Goal: Understand site structure: Grasp the organization and layout of the website

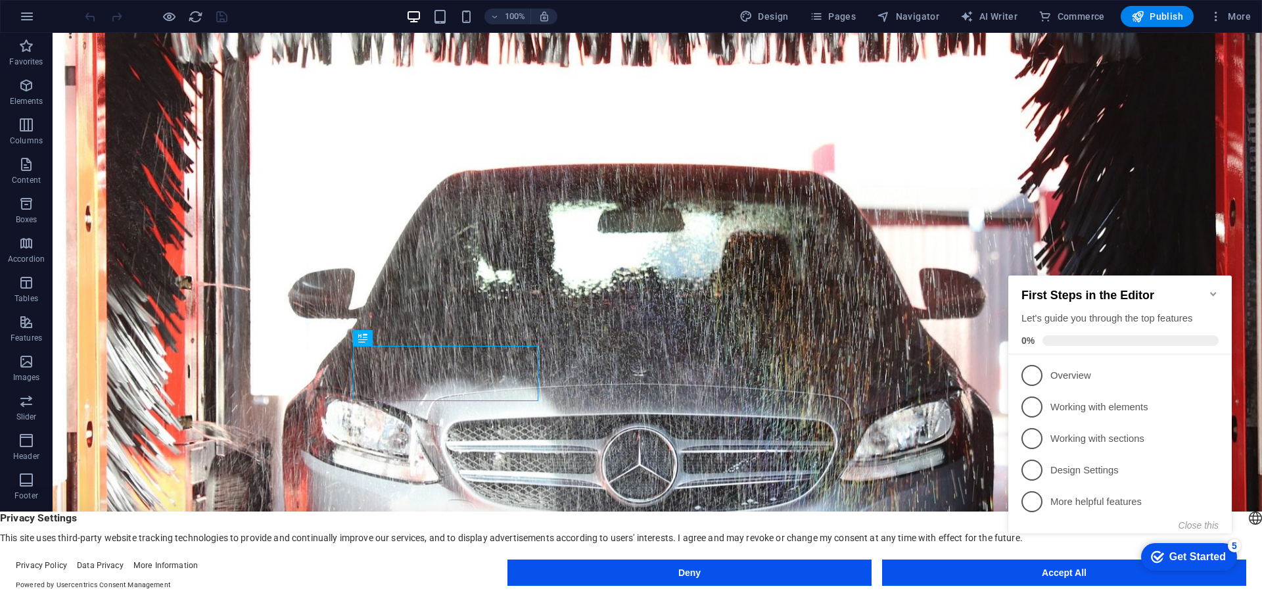
click at [1212, 288] on icon "Minimize checklist" at bounding box center [1213, 293] width 11 height 11
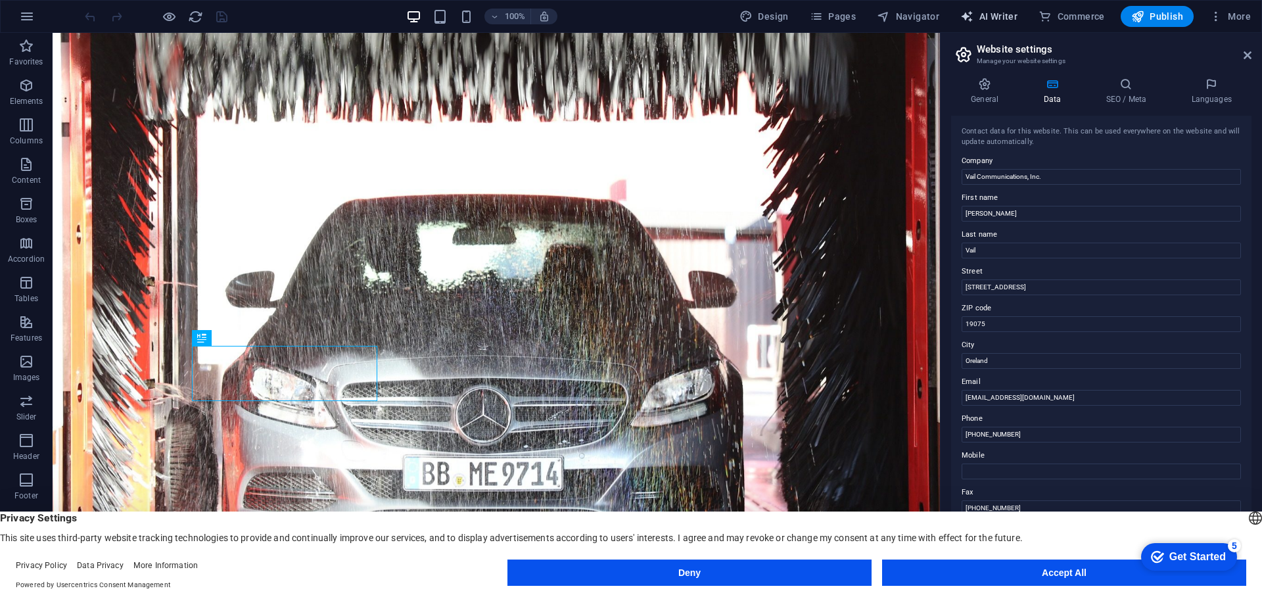
select select "English"
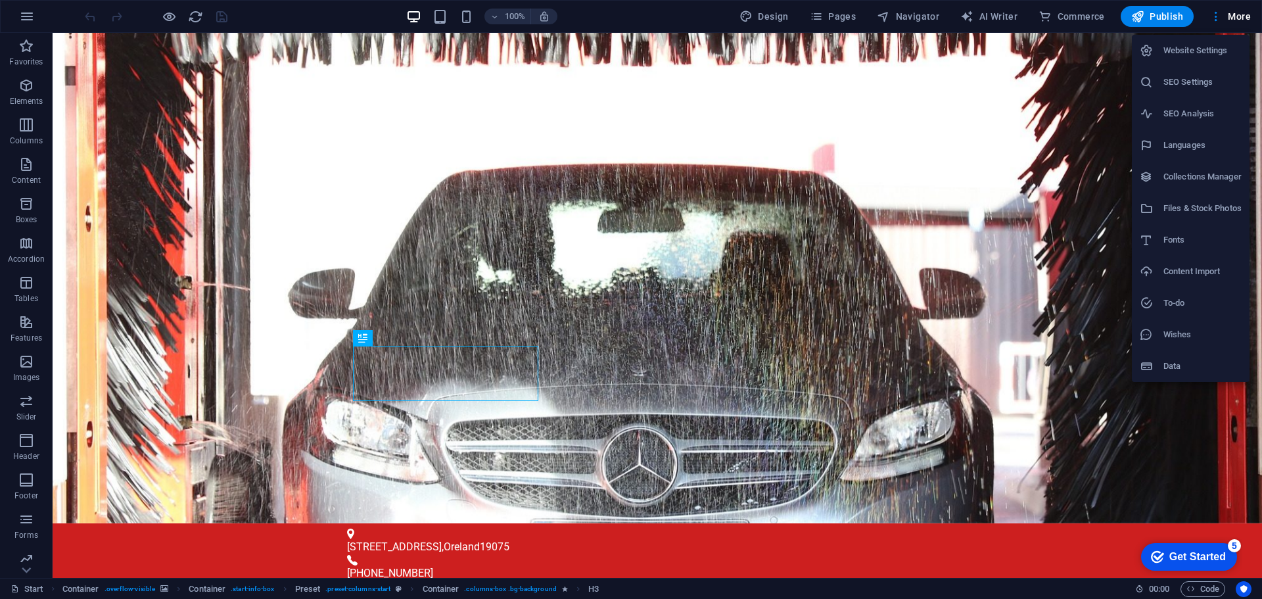
click at [1185, 273] on h6 "Content Import" at bounding box center [1202, 272] width 78 height 16
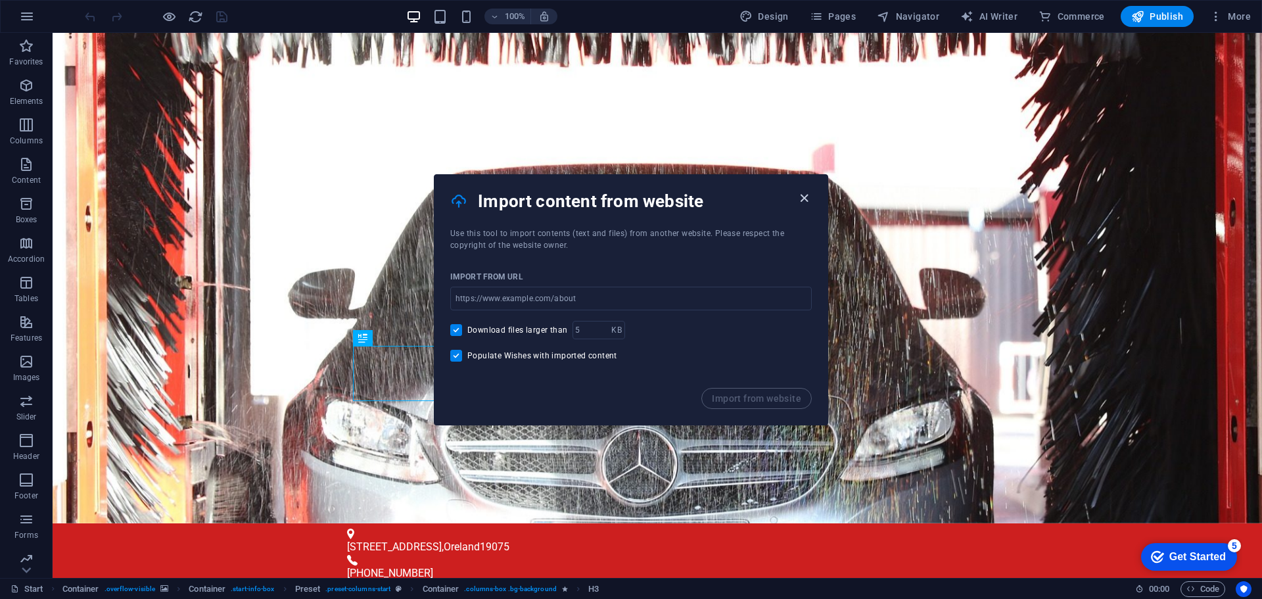
click at [806, 200] on icon "button" at bounding box center [803, 198] width 15 height 15
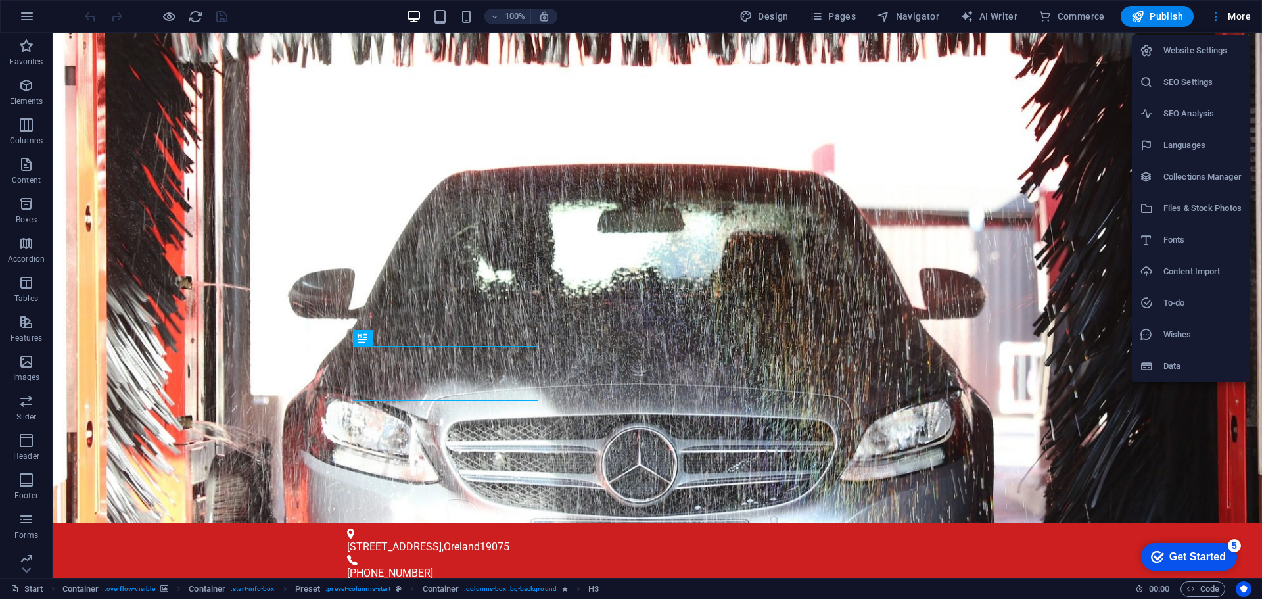
click at [1002, 20] on div at bounding box center [631, 299] width 1262 height 599
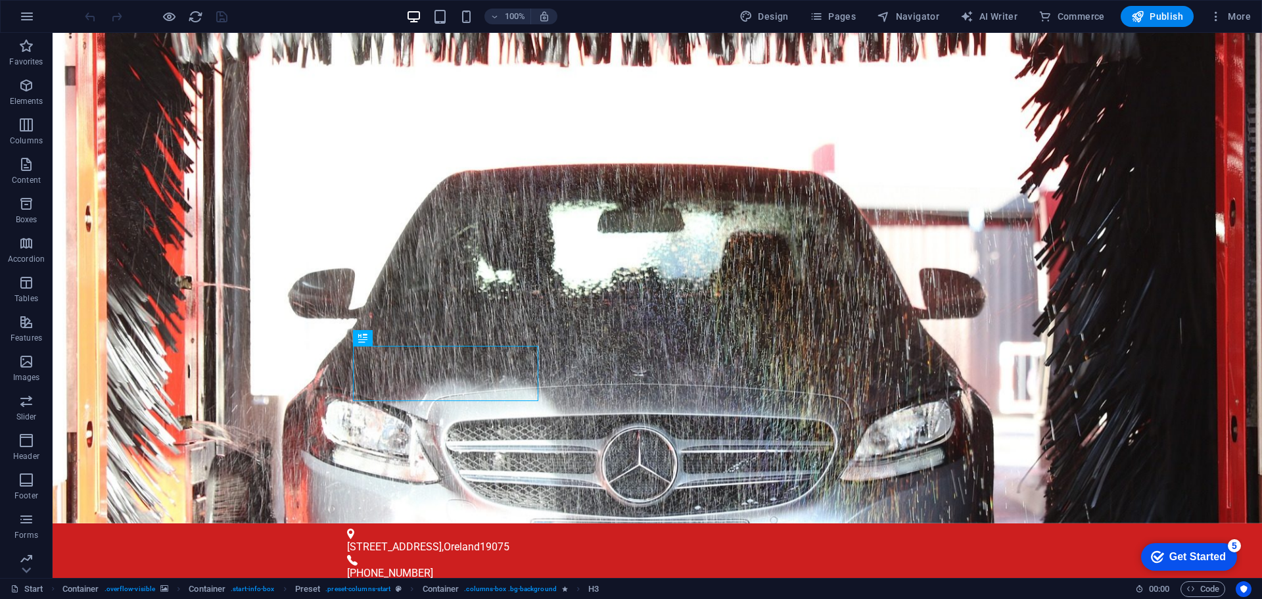
select select "English"
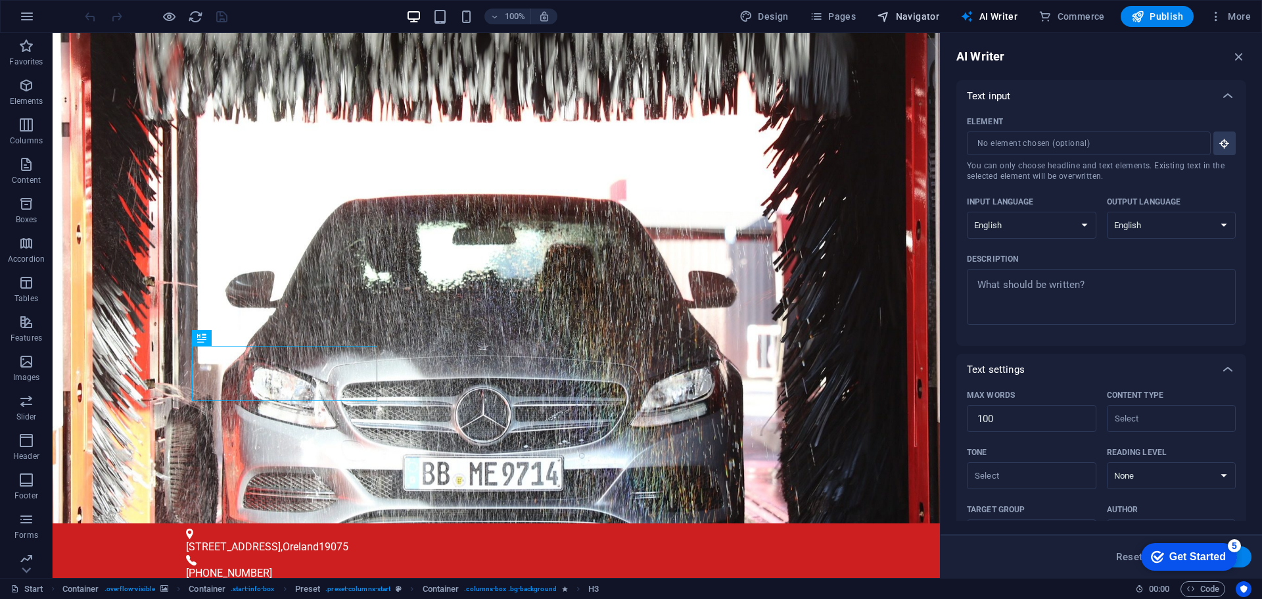
click at [919, 20] on span "Navigator" at bounding box center [908, 16] width 62 height 13
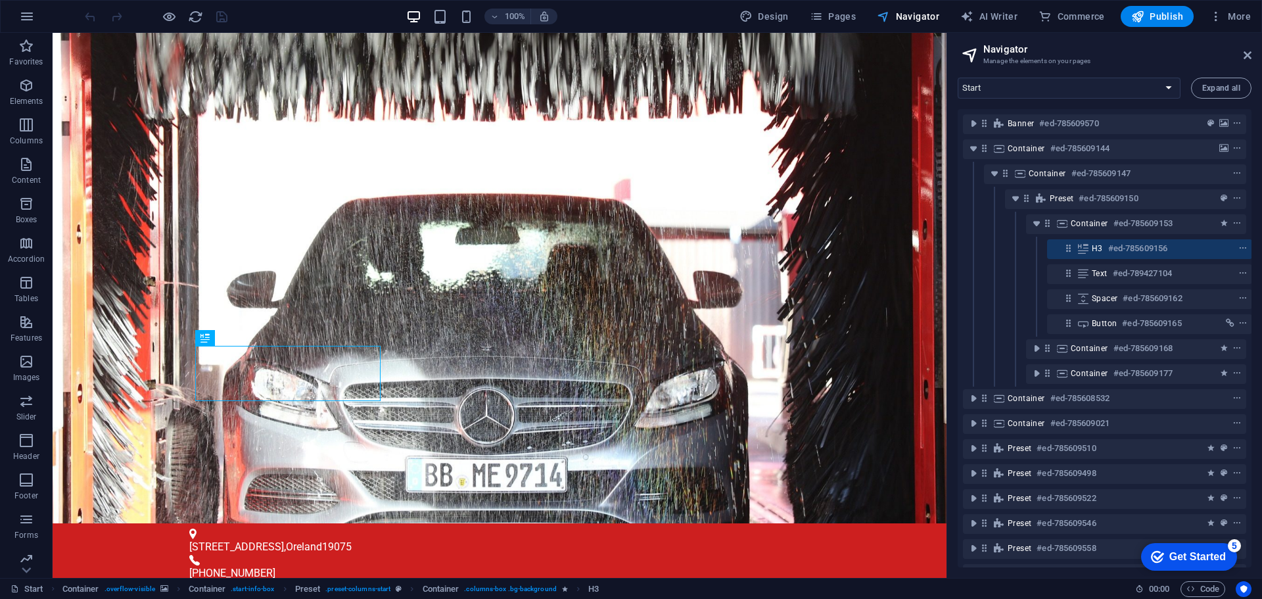
scroll to position [0, 3]
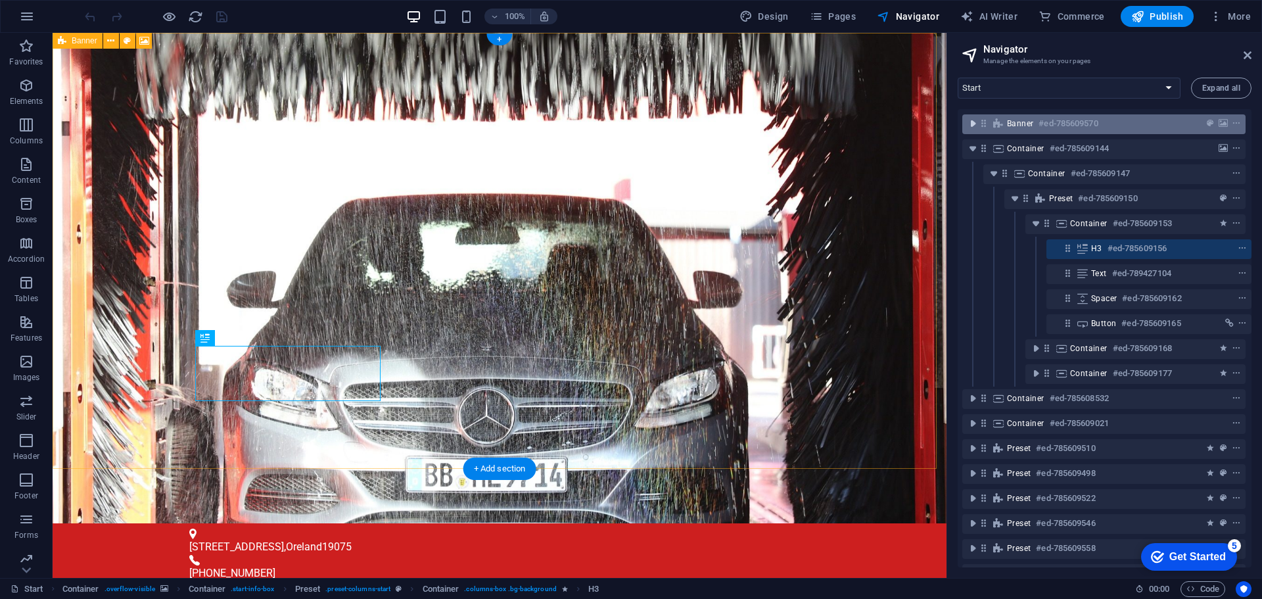
click at [969, 124] on icon "toggle-expand" at bounding box center [972, 123] width 13 height 13
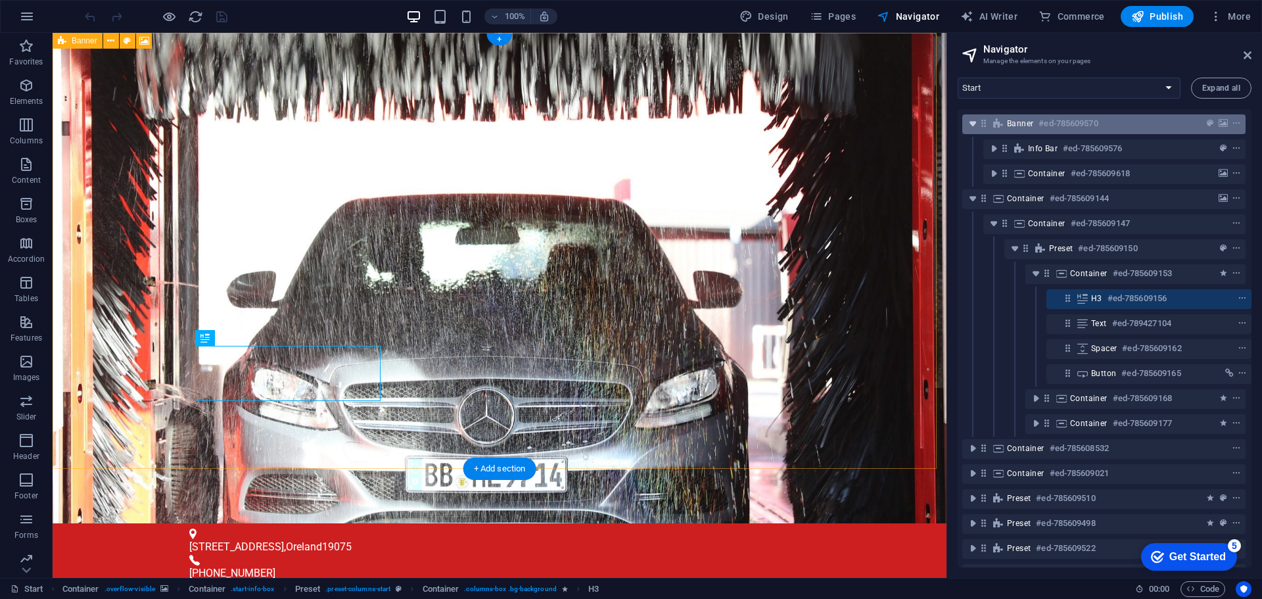
click at [969, 124] on icon "toggle-expand" at bounding box center [972, 123] width 13 height 13
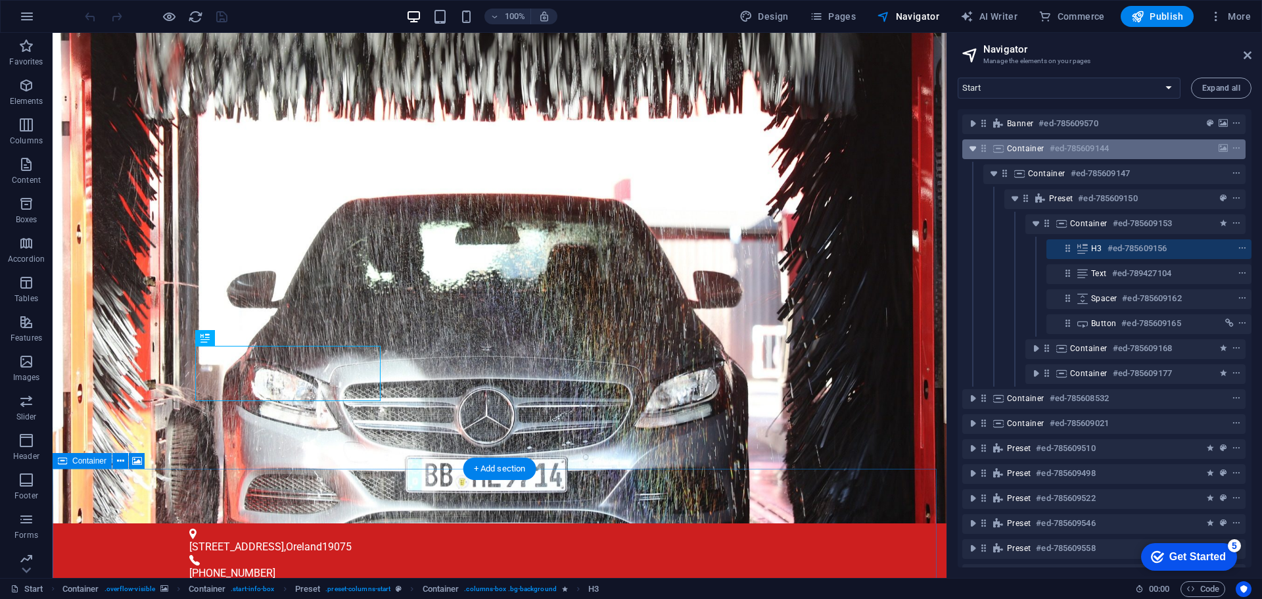
click at [966, 148] on icon "toggle-expand" at bounding box center [972, 148] width 13 height 13
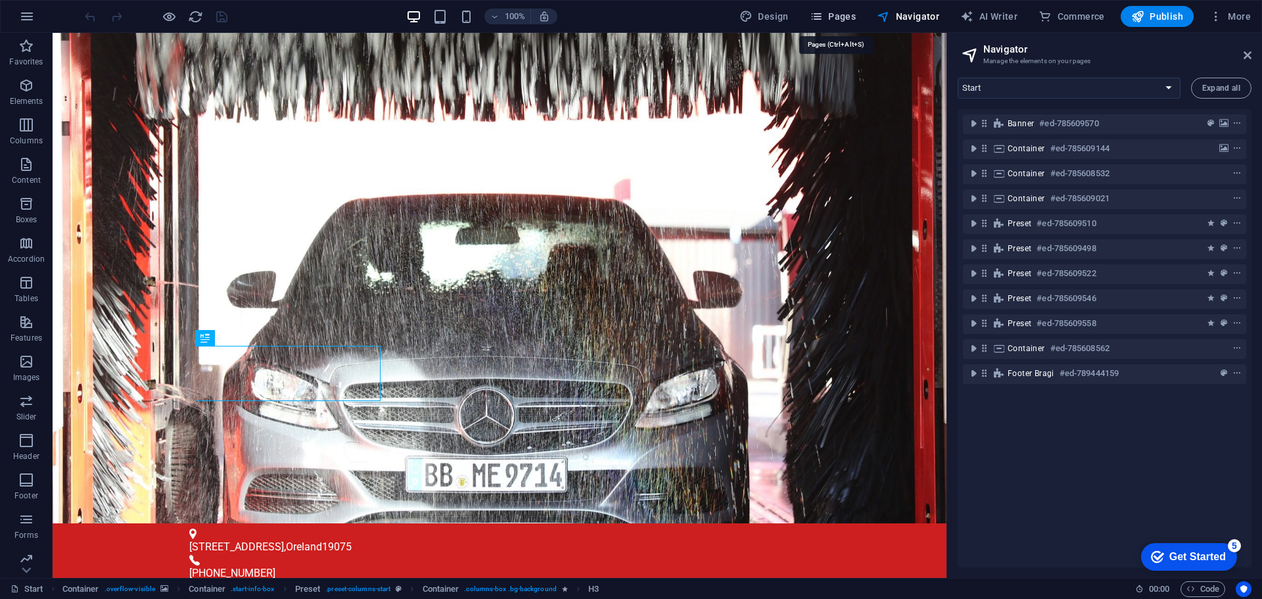
click at [860, 20] on button "Pages" at bounding box center [832, 16] width 57 height 21
